Goal: Entertainment & Leisure: Consume media (video, audio)

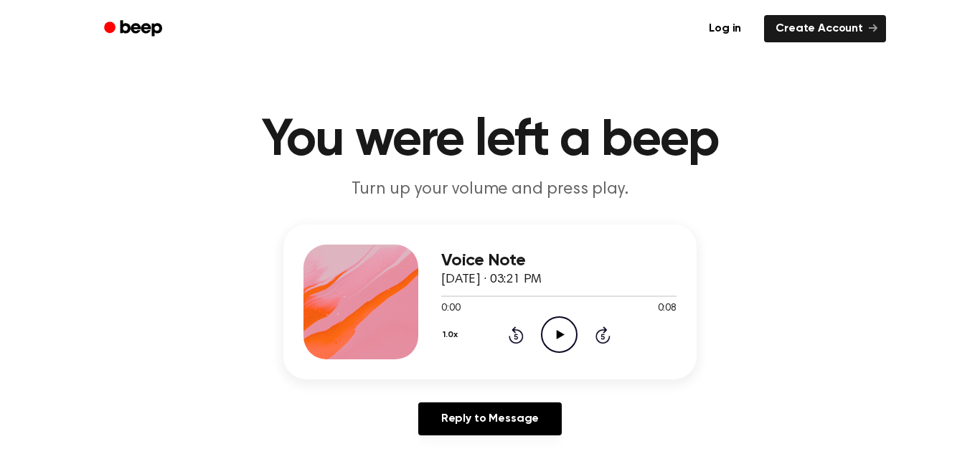
click at [558, 337] on icon at bounding box center [560, 334] width 8 height 9
click at [569, 334] on icon "Play Audio" at bounding box center [559, 334] width 37 height 37
click at [562, 329] on icon "Play Audio" at bounding box center [559, 334] width 37 height 37
click at [553, 334] on icon "Play Audio" at bounding box center [559, 334] width 37 height 37
click at [553, 324] on icon "Play Audio" at bounding box center [559, 334] width 37 height 37
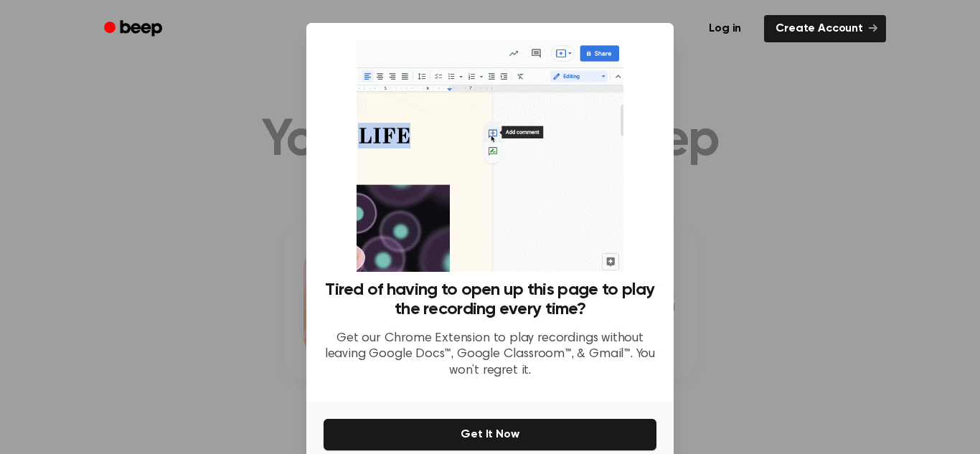
click at [726, 117] on div at bounding box center [490, 227] width 980 height 454
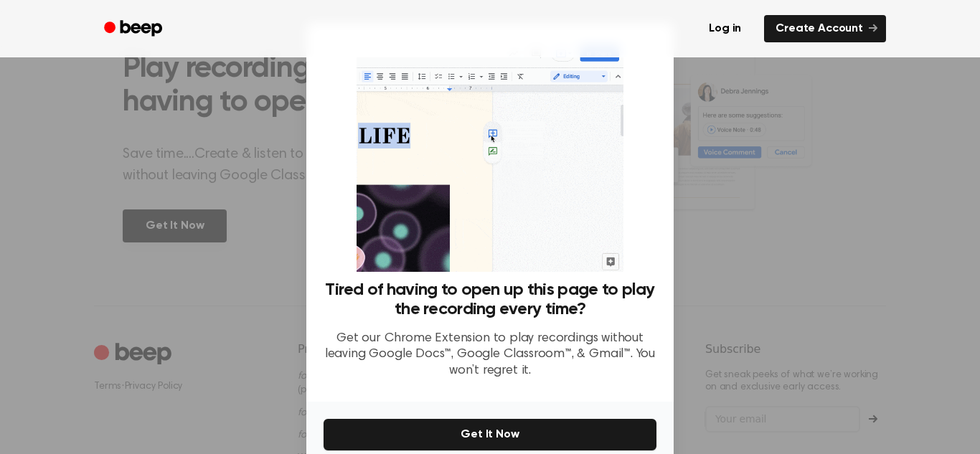
scroll to position [703, 0]
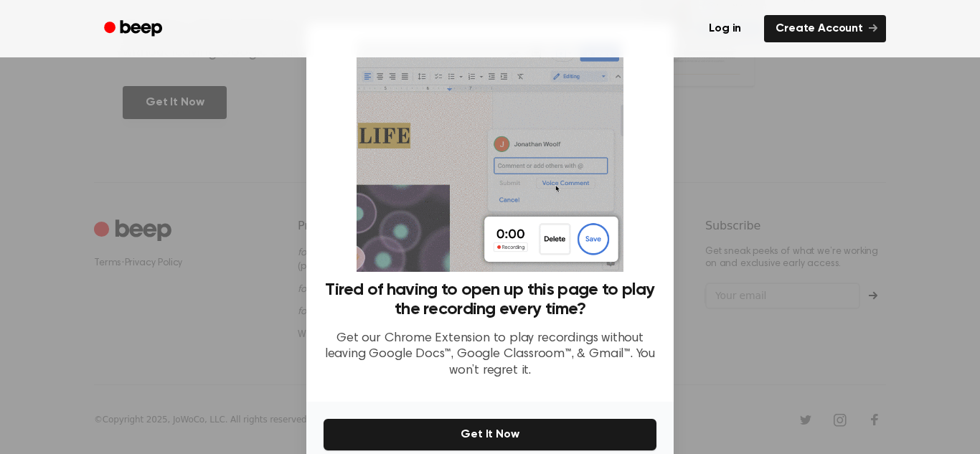
click at [752, 242] on div at bounding box center [490, 227] width 980 height 454
click at [737, 220] on div at bounding box center [490, 227] width 980 height 454
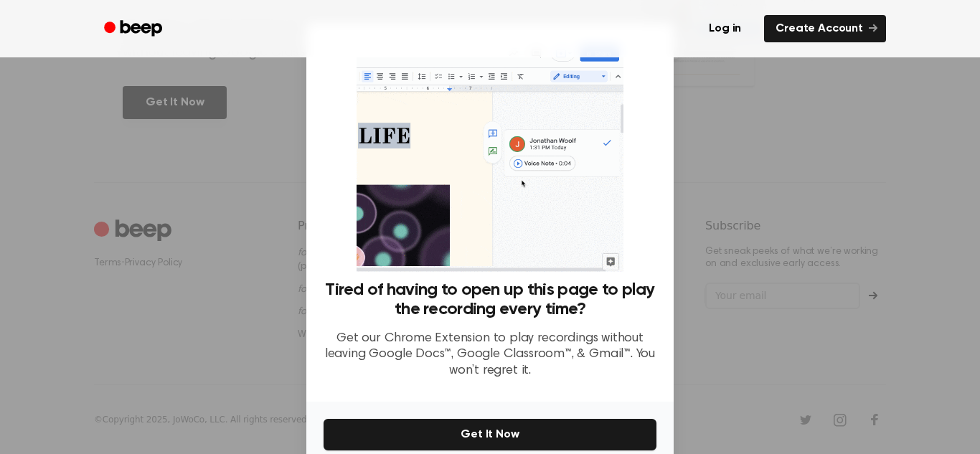
click at [768, 217] on div at bounding box center [490, 227] width 980 height 454
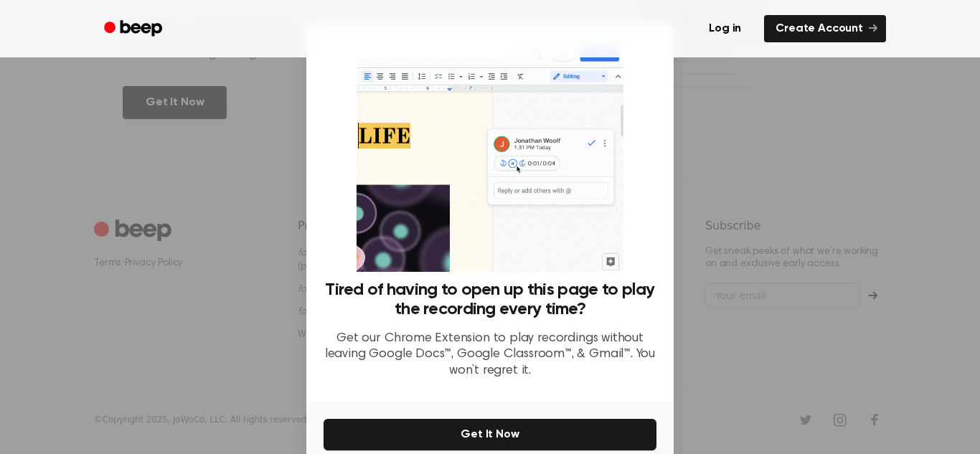
click at [696, 128] on div at bounding box center [490, 227] width 980 height 454
click at [723, 44] on link "Log in" at bounding box center [725, 28] width 61 height 33
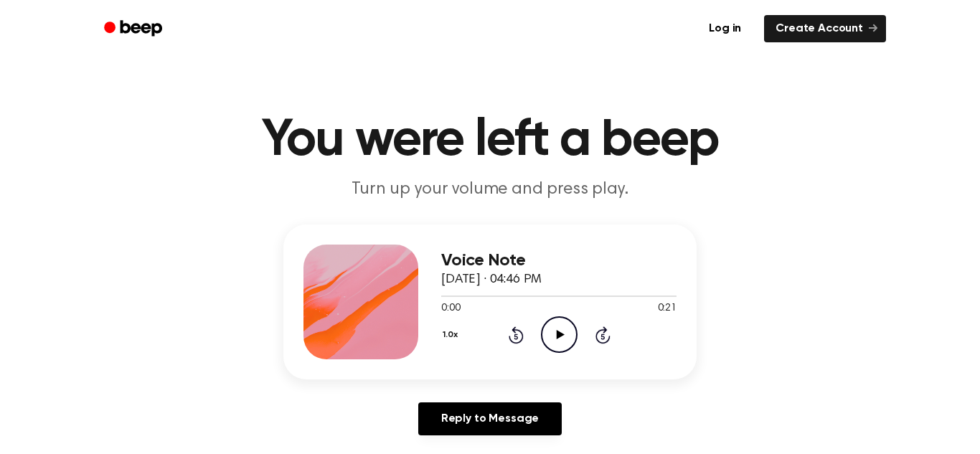
click at [563, 342] on icon "Play Audio" at bounding box center [559, 334] width 37 height 37
click at [546, 342] on icon "Play Audio" at bounding box center [559, 334] width 37 height 37
click at [556, 334] on icon "Play Audio" at bounding box center [559, 334] width 37 height 37
click at [555, 341] on icon "Play Audio" at bounding box center [559, 334] width 37 height 37
